Goal: Task Accomplishment & Management: Manage account settings

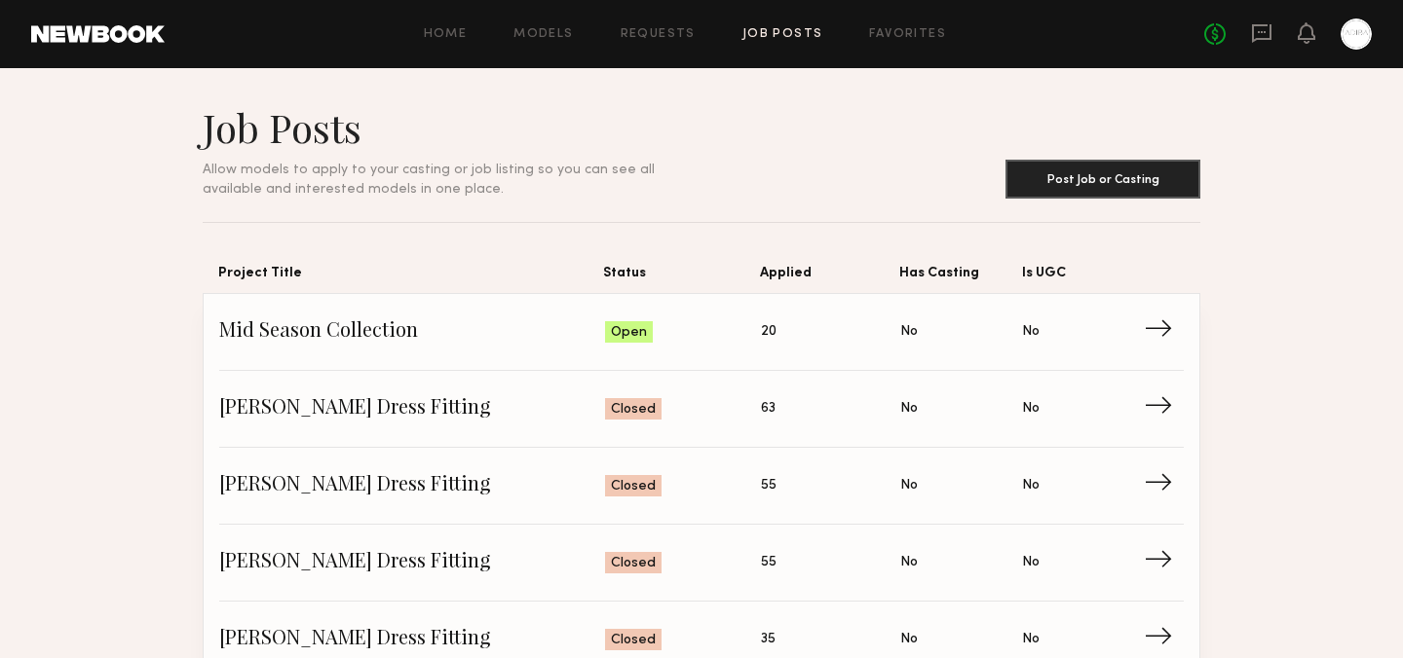
click at [1354, 47] on div at bounding box center [1355, 34] width 31 height 31
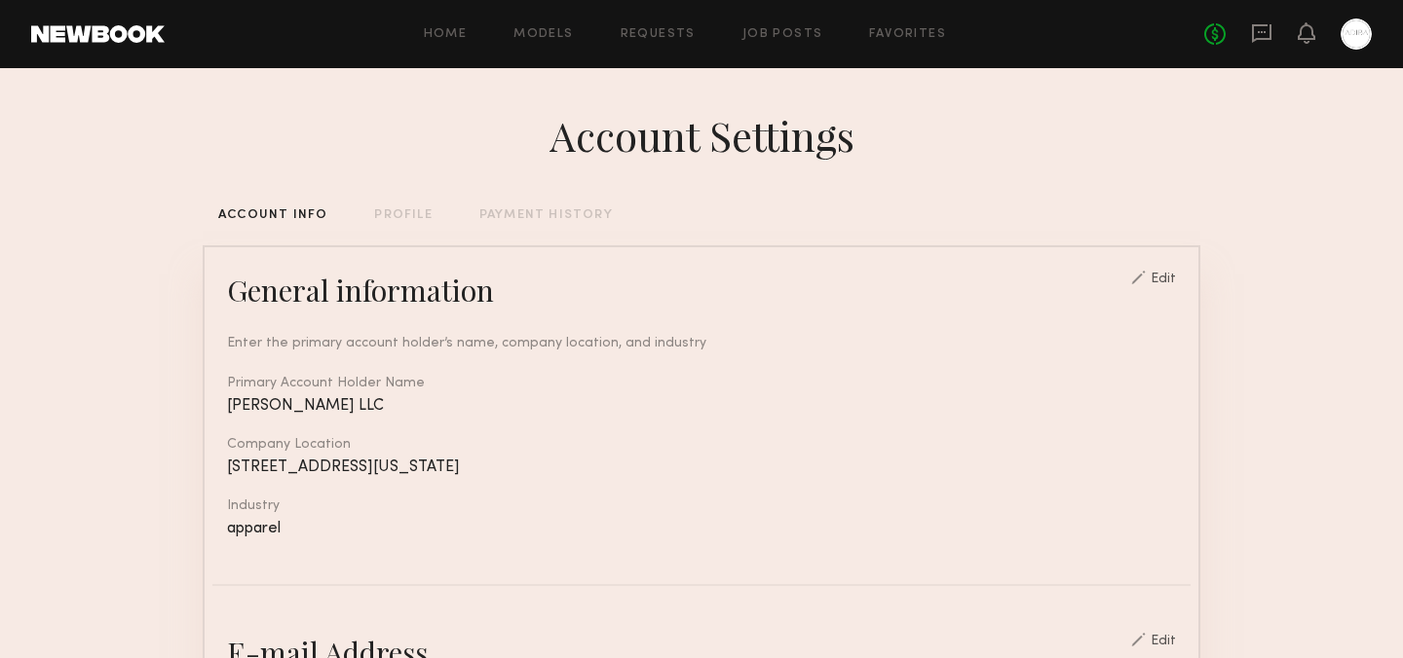
click at [1352, 36] on div at bounding box center [1355, 34] width 31 height 31
click at [1363, 41] on div at bounding box center [1355, 34] width 31 height 31
click at [129, 44] on header "Home Models Requests Job Posts Favorites Sign Out No fees up to $5,000" at bounding box center [701, 34] width 1403 height 68
click at [1361, 36] on div at bounding box center [1355, 34] width 31 height 31
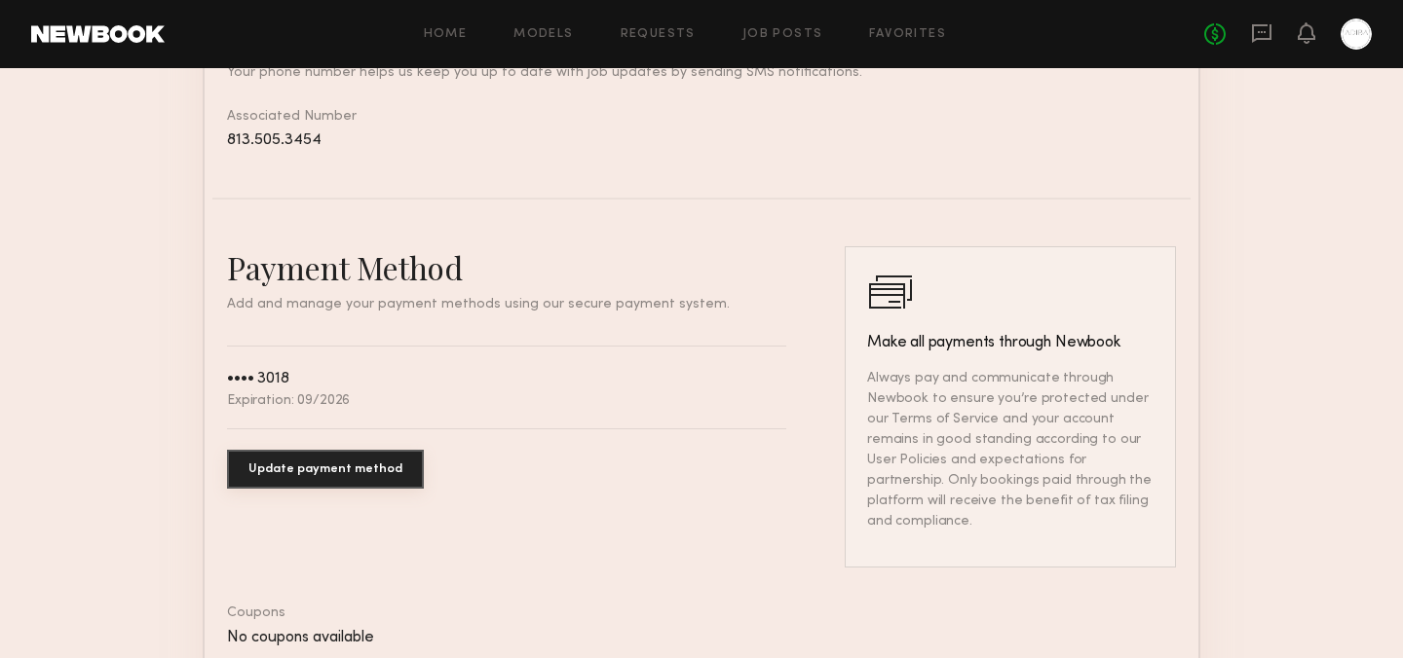
scroll to position [1141, 0]
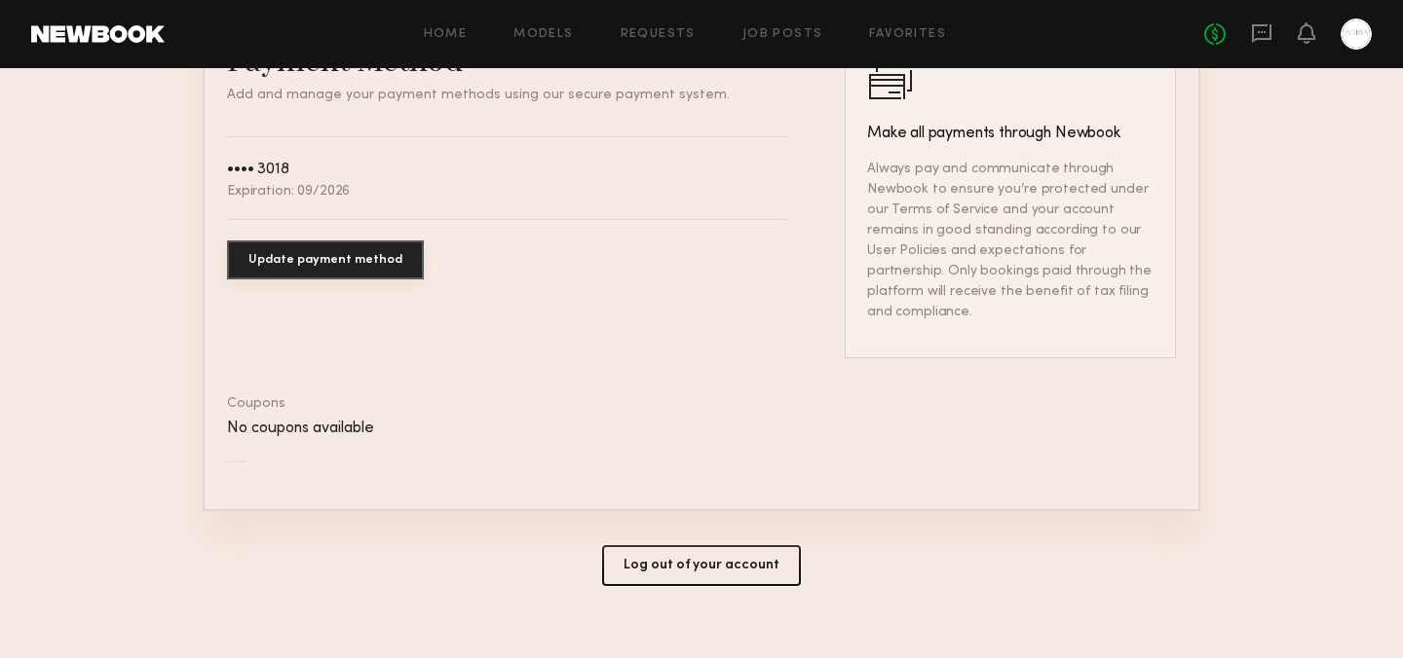
click at [692, 545] on button "Log out of your account" at bounding box center [701, 565] width 199 height 41
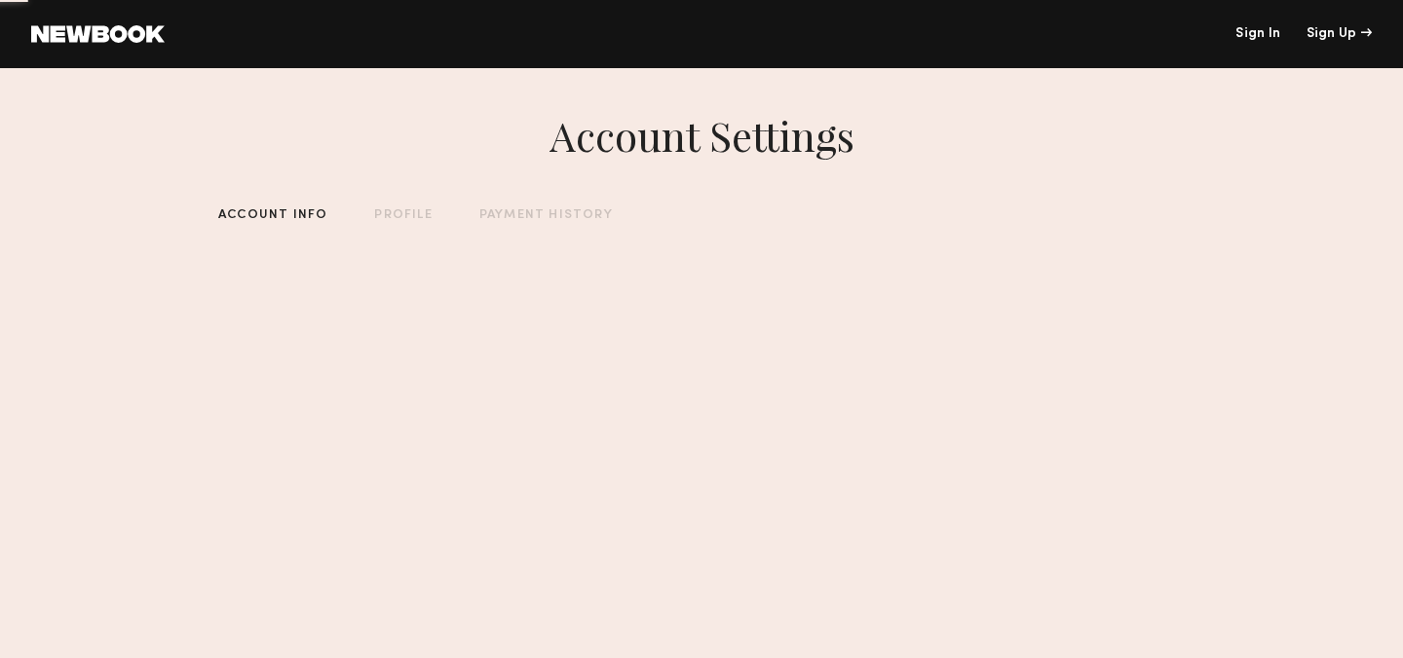
scroll to position [0, 0]
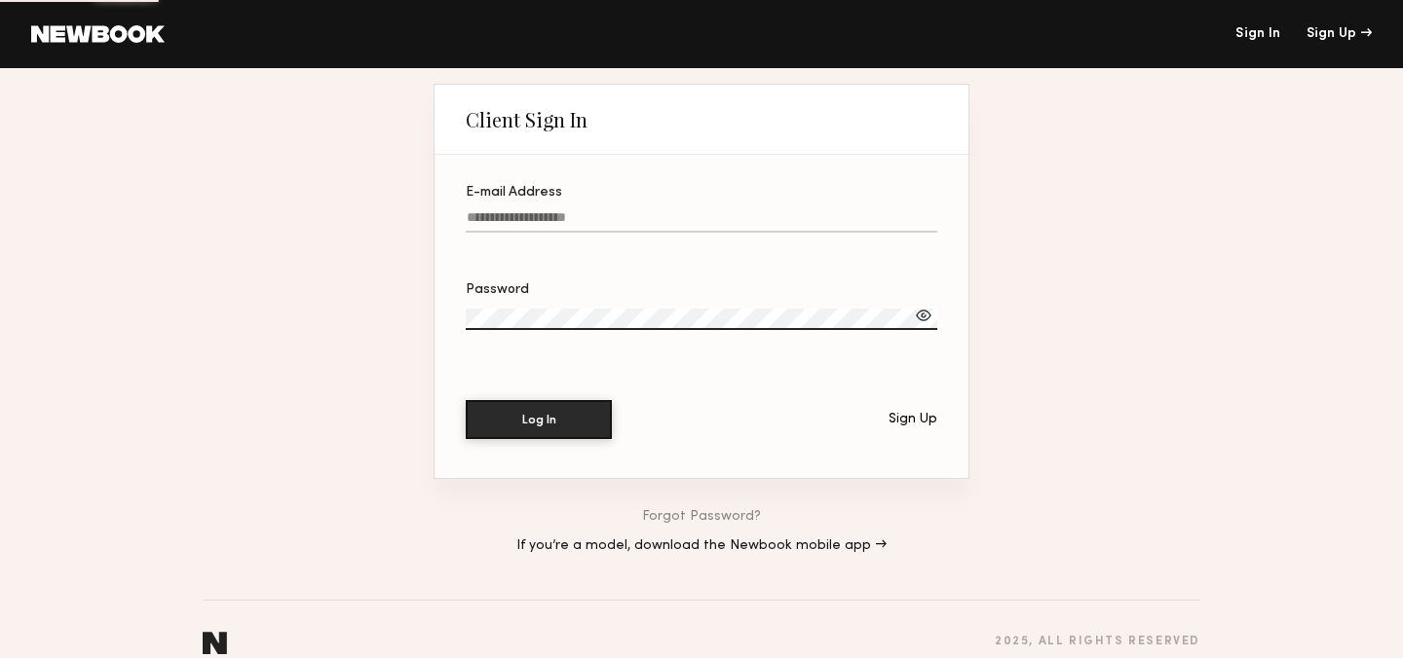
type input "**********"
